Goal: Task Accomplishment & Management: Complete application form

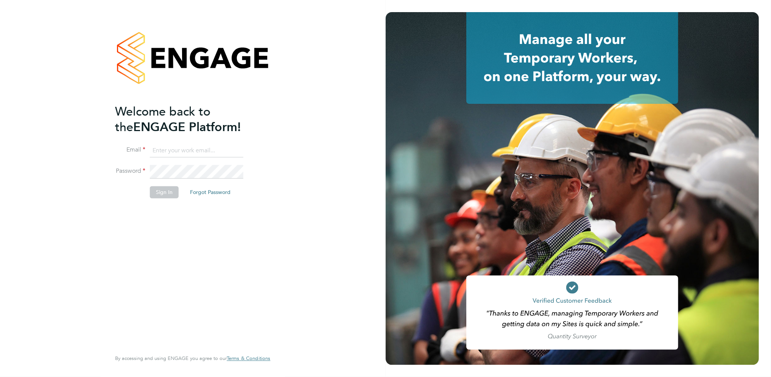
click at [159, 152] on input at bounding box center [197, 151] width 94 height 14
type input "billy.mcnamara@regensolutions.co.uk"
click at [172, 189] on button "Sign In" at bounding box center [164, 192] width 29 height 12
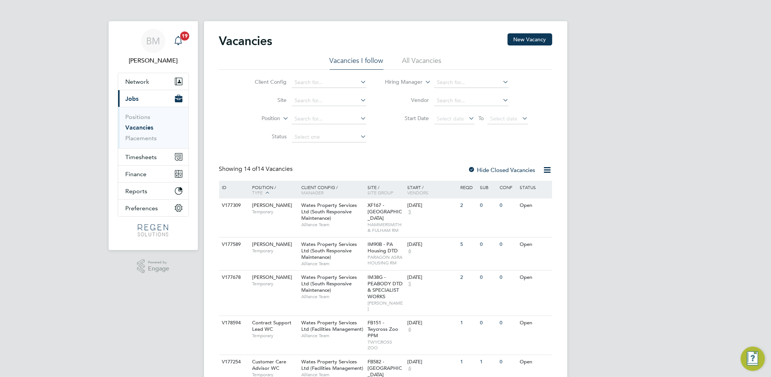
click at [182, 45] on icon "Main navigation" at bounding box center [178, 40] width 9 height 9
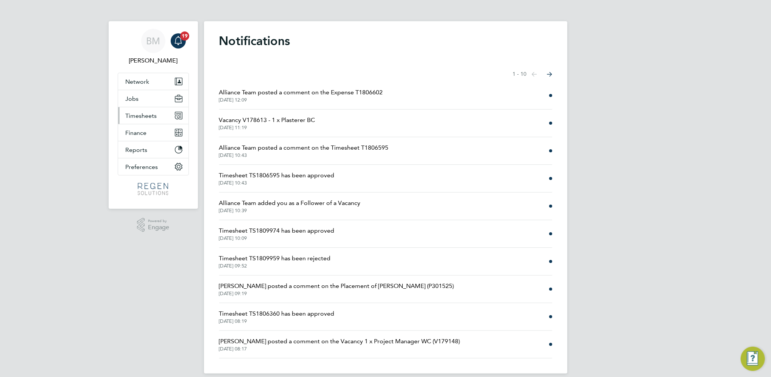
click at [143, 119] on button "Timesheets" at bounding box center [153, 115] width 70 height 17
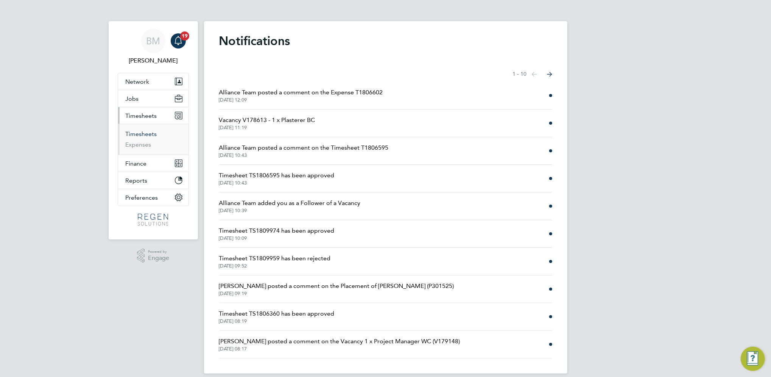
click at [148, 134] on link "Timesheets" at bounding box center [141, 133] width 31 height 7
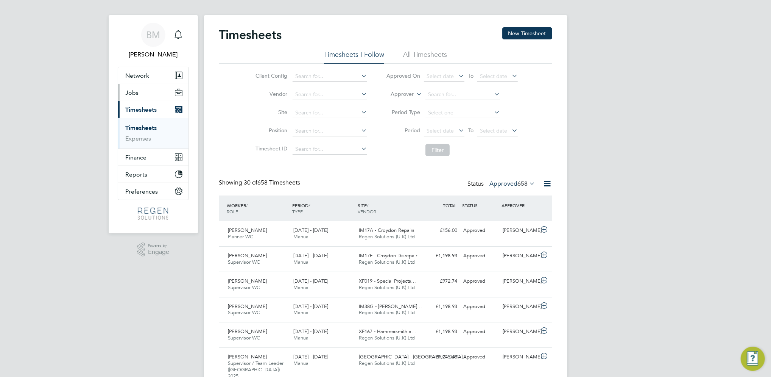
click at [134, 96] on button "Jobs" at bounding box center [153, 92] width 70 height 17
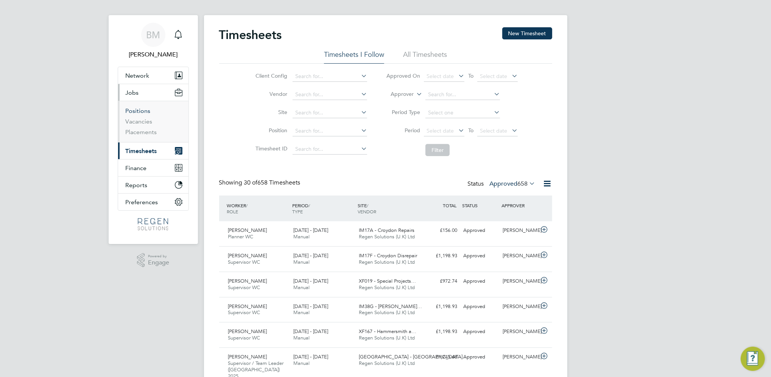
click at [144, 114] on link "Positions" at bounding box center [138, 110] width 25 height 7
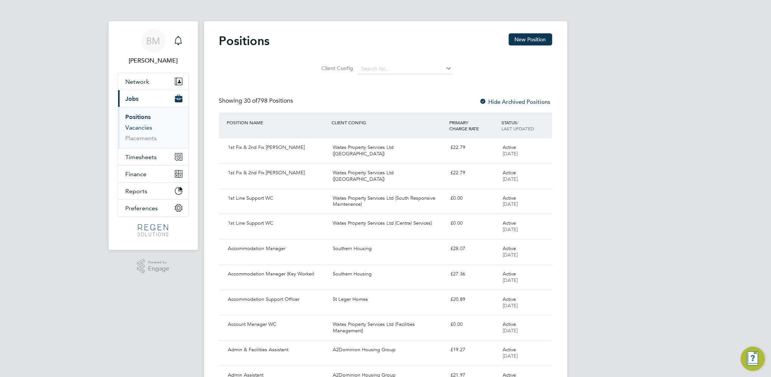
click at [147, 126] on link "Vacancies" at bounding box center [139, 127] width 27 height 7
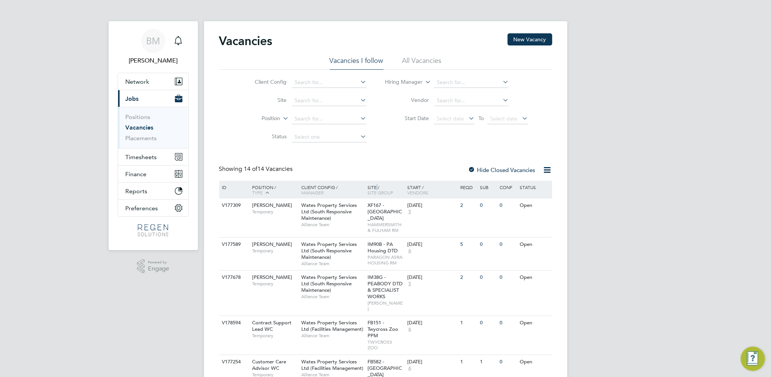
click at [376, 188] on div "Site / Site Group" at bounding box center [386, 190] width 40 height 18
drag, startPoint x: 373, startPoint y: 195, endPoint x: 368, endPoint y: 193, distance: 4.9
click at [373, 194] on span "Site Group" at bounding box center [381, 192] width 26 height 6
click at [178, 35] on div "Main navigation" at bounding box center [178, 40] width 15 height 15
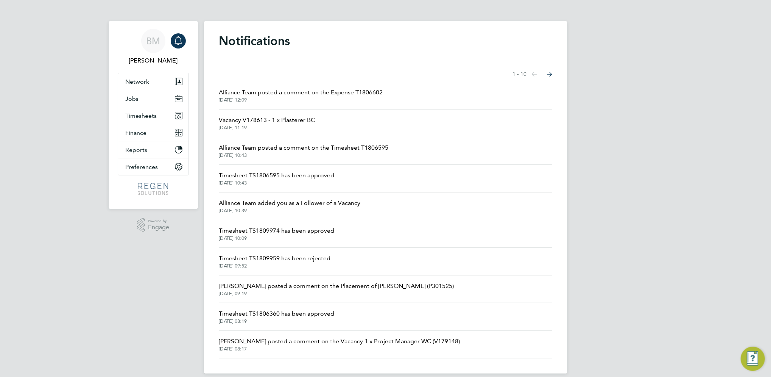
scroll to position [9, 0]
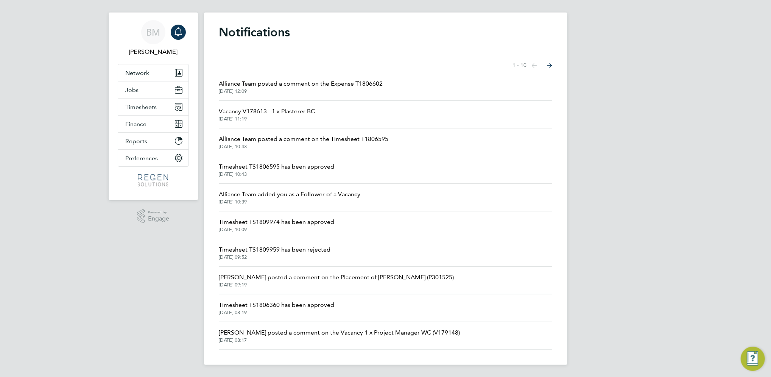
click at [312, 255] on span "28 Aug 2025, 09:52" at bounding box center [275, 257] width 112 height 6
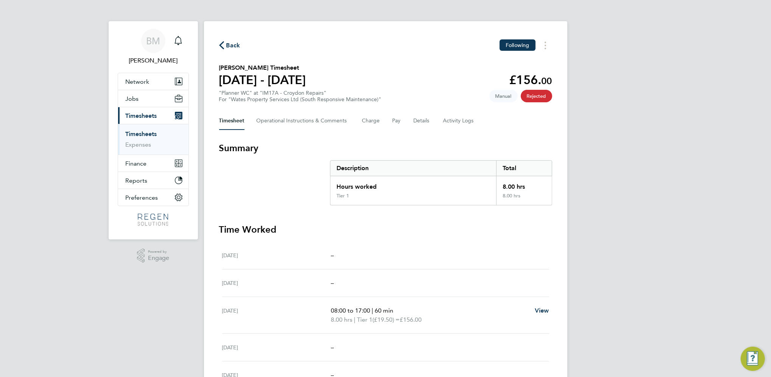
click at [153, 137] on link "Timesheets" at bounding box center [141, 133] width 31 height 7
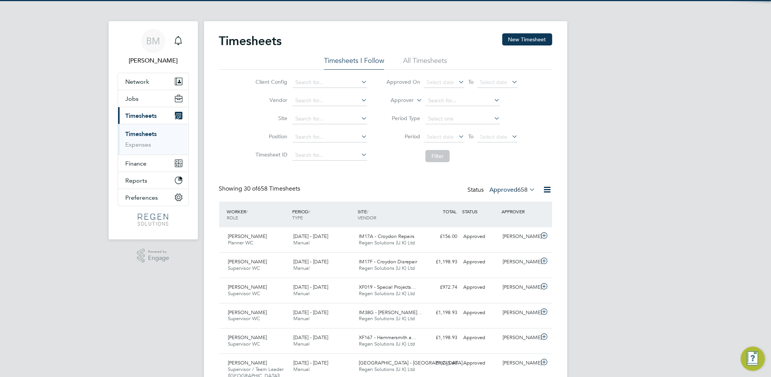
scroll to position [19, 66]
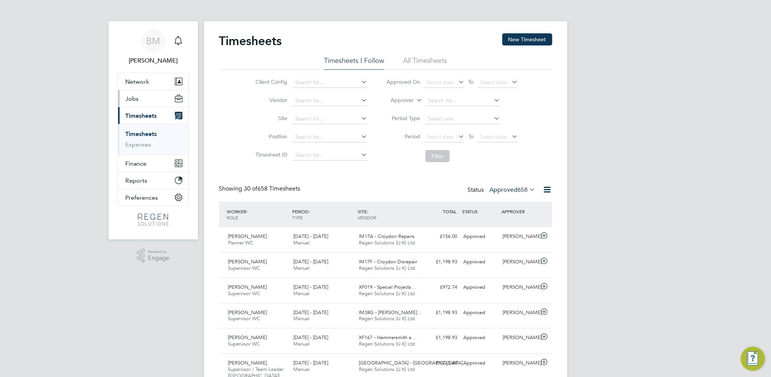
click at [136, 97] on span "Jobs" at bounding box center [132, 98] width 13 height 7
click at [135, 95] on span "Jobs" at bounding box center [132, 98] width 13 height 7
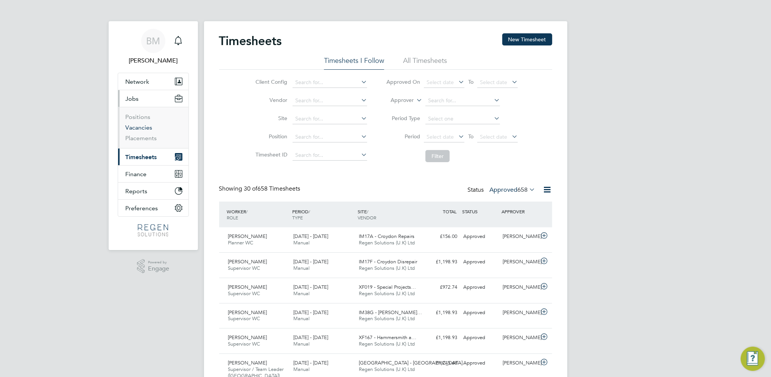
click at [140, 125] on link "Vacancies" at bounding box center [139, 127] width 27 height 7
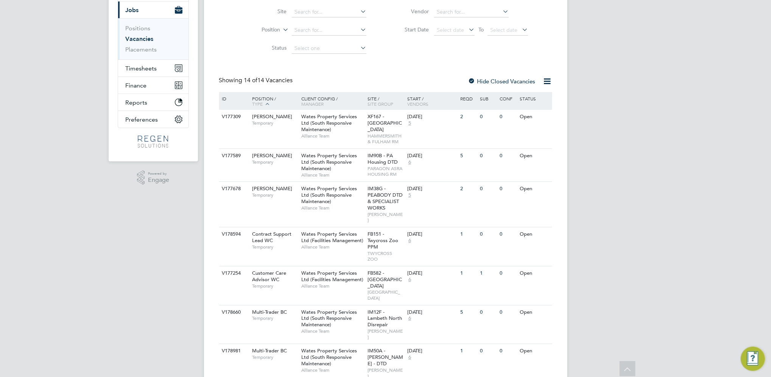
click at [265, 100] on icon at bounding box center [267, 103] width 7 height 7
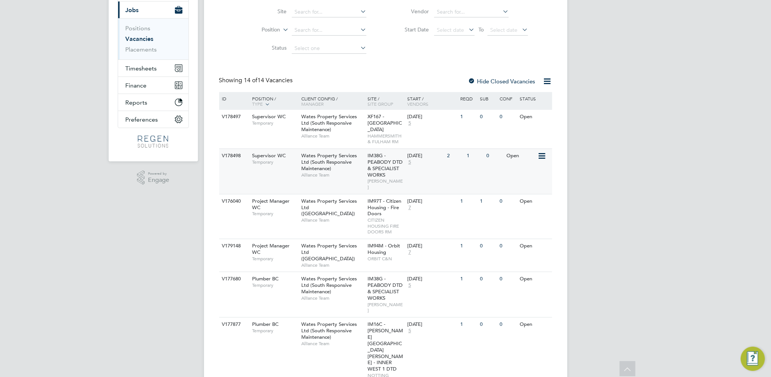
click at [264, 159] on span "Temporary" at bounding box center [274, 162] width 45 height 6
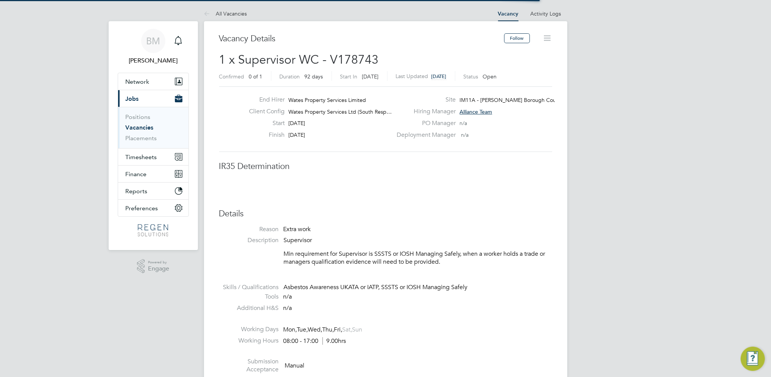
scroll to position [23, 53]
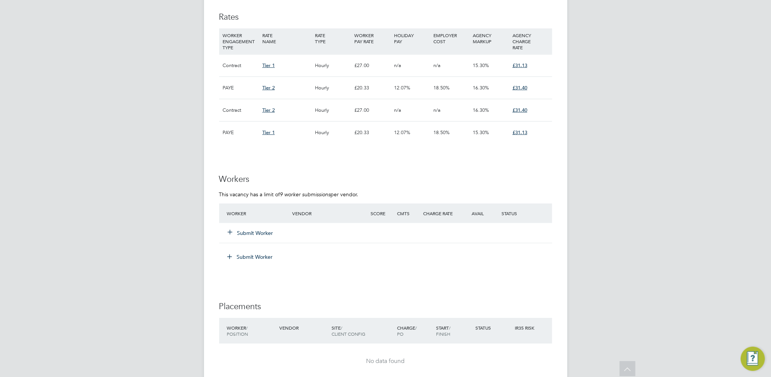
click at [250, 236] on button "Submit Worker" at bounding box center [250, 233] width 45 height 8
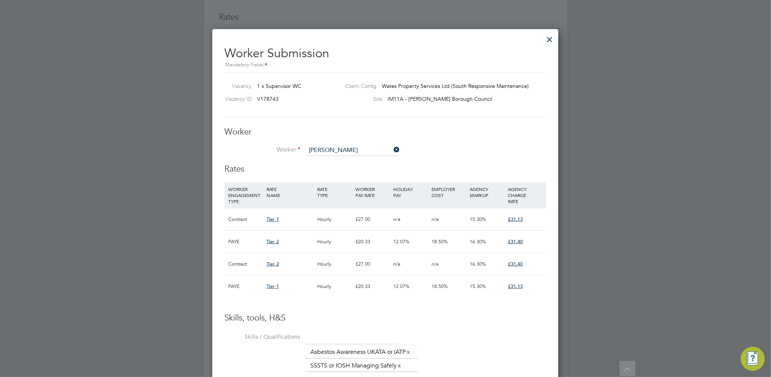
click at [346, 189] on li "[PERSON_NAME] (26134)" at bounding box center [362, 192] width 113 height 10
type input "[PERSON_NAME] (26134)"
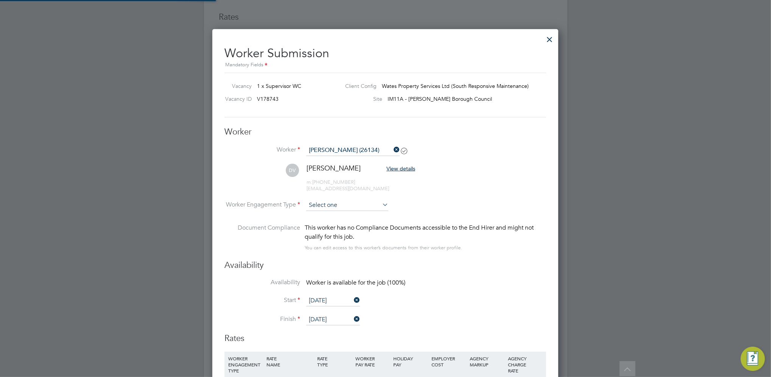
type input "[DATE]"
click at [343, 207] on input at bounding box center [347, 205] width 82 height 11
click at [342, 214] on li "Contract" at bounding box center [347, 216] width 83 height 10
type input "Contract"
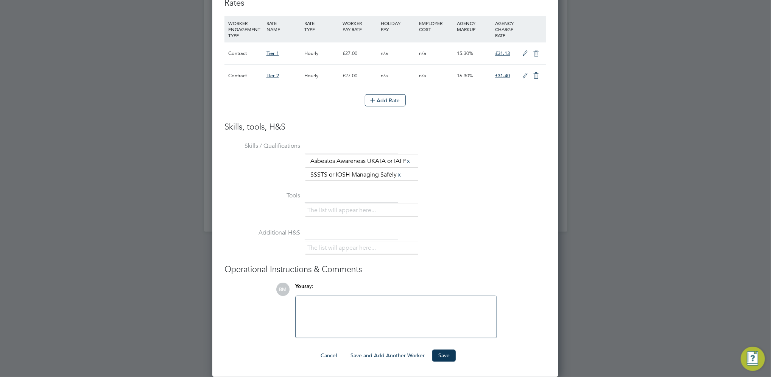
click at [442, 358] on button "Save" at bounding box center [443, 355] width 23 height 12
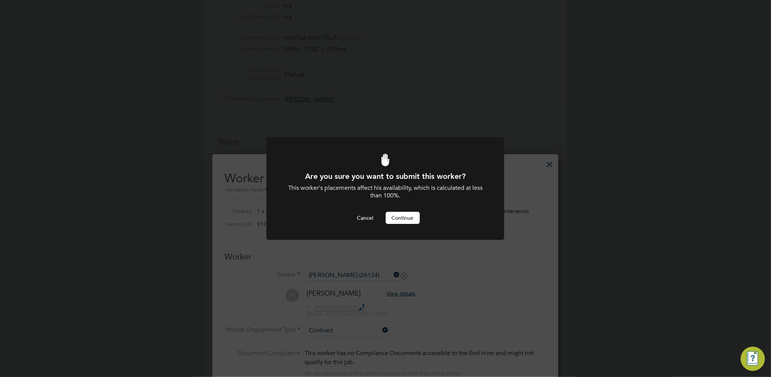
click at [402, 216] on button "Continue" at bounding box center [403, 218] width 34 height 12
